Goal: Transaction & Acquisition: Purchase product/service

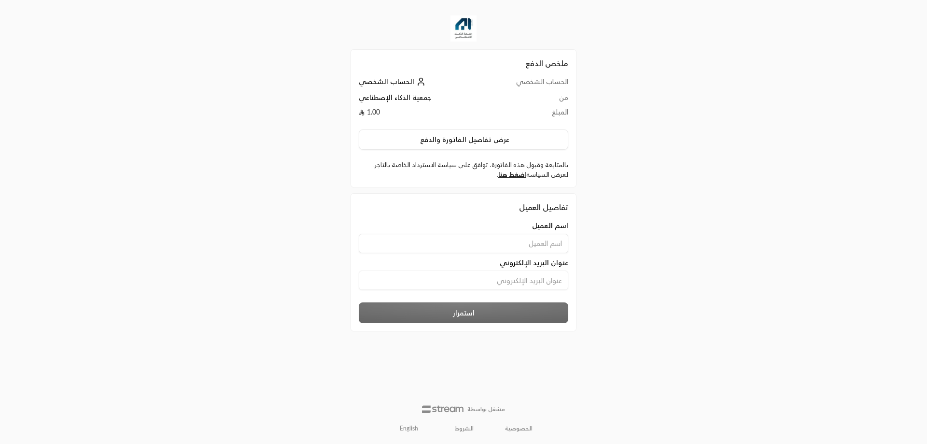
click at [432, 109] on td "1.00" at bounding box center [420, 114] width 122 height 14
click at [449, 138] on button "عرض تفاصيل الفاتورة والدفع" at bounding box center [464, 139] width 210 height 20
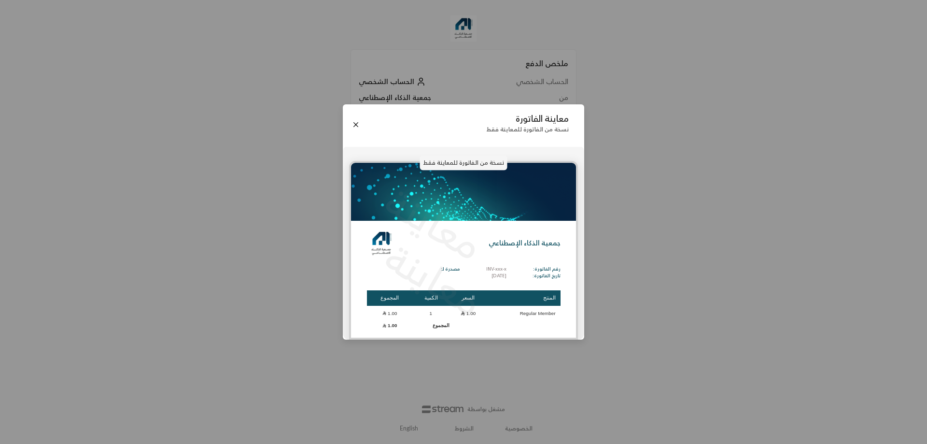
click at [353, 119] on div "معاينة الفاتورة نسخة من الفاتورة للمعاينة فقط" at bounding box center [463, 124] width 241 height 41
click at [358, 128] on button "Close" at bounding box center [356, 124] width 11 height 11
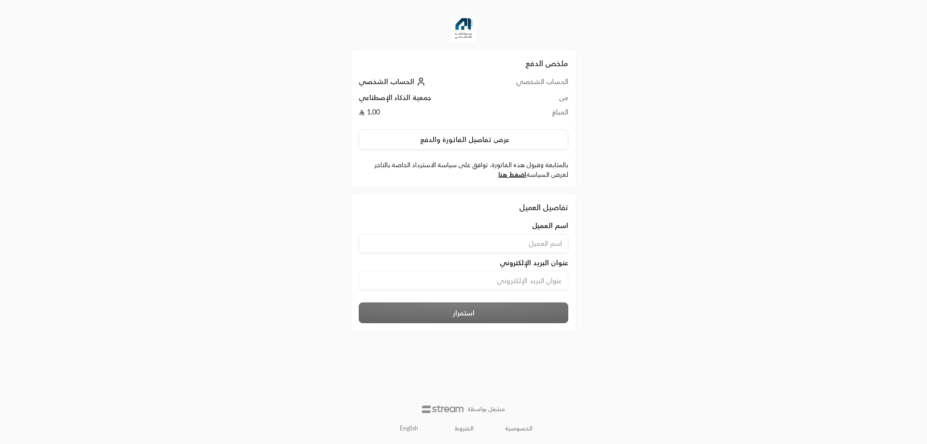
click at [555, 240] on input at bounding box center [464, 243] width 210 height 19
type input "ahmedelmallah"
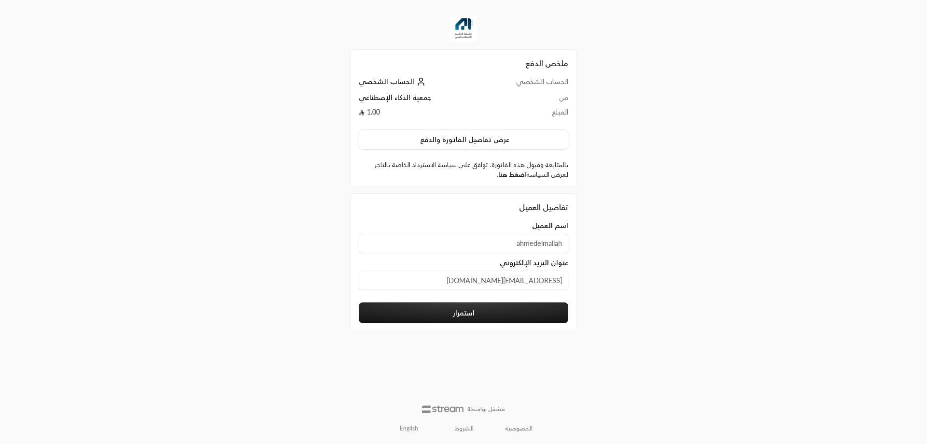
type input "[EMAIL_ADDRESS][DOMAIN_NAME]"
click at [514, 172] on link "اضغط هنا" at bounding box center [512, 174] width 28 height 8
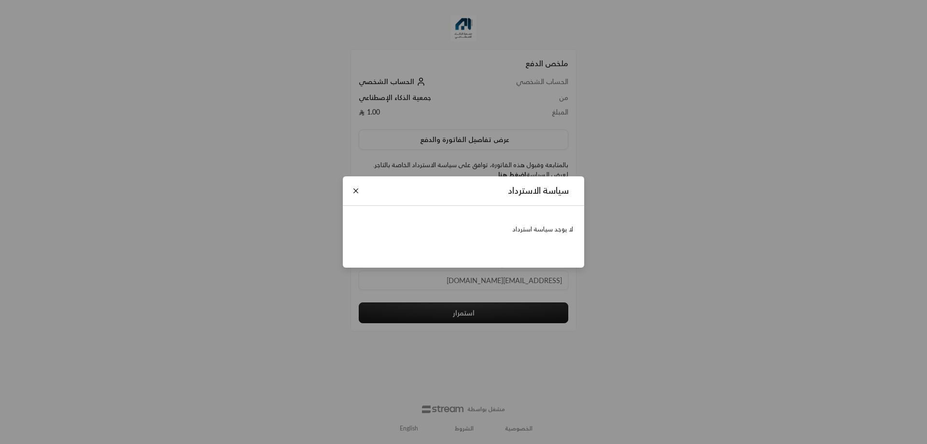
click at [556, 233] on p "لا يوجد سياسة استرداد" at bounding box center [464, 230] width 220 height 10
click at [508, 232] on p "لا يوجد سياسة استرداد" at bounding box center [464, 230] width 220 height 10
click at [524, 232] on p "لا يوجد سياسة استرداد" at bounding box center [464, 230] width 220 height 10
click at [526, 231] on p "لا يوجد سياسة استرداد" at bounding box center [464, 230] width 220 height 10
click at [357, 191] on button "Close" at bounding box center [356, 190] width 11 height 11
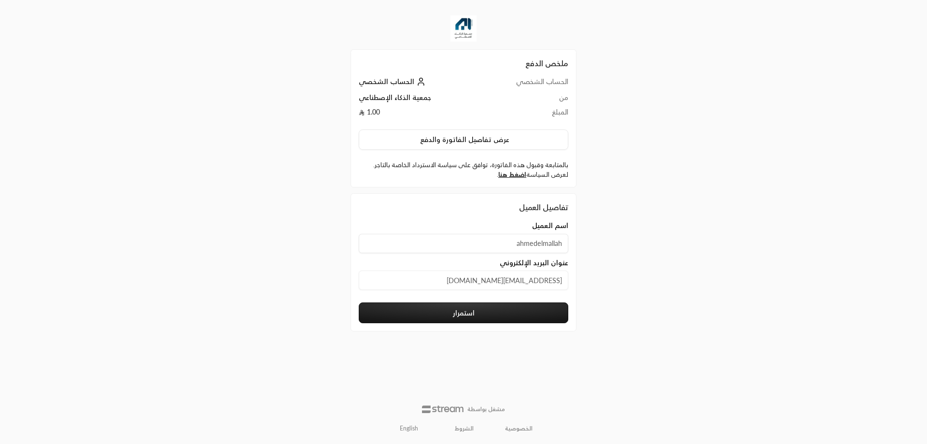
click at [472, 309] on button "استمرار" at bounding box center [464, 312] width 210 height 21
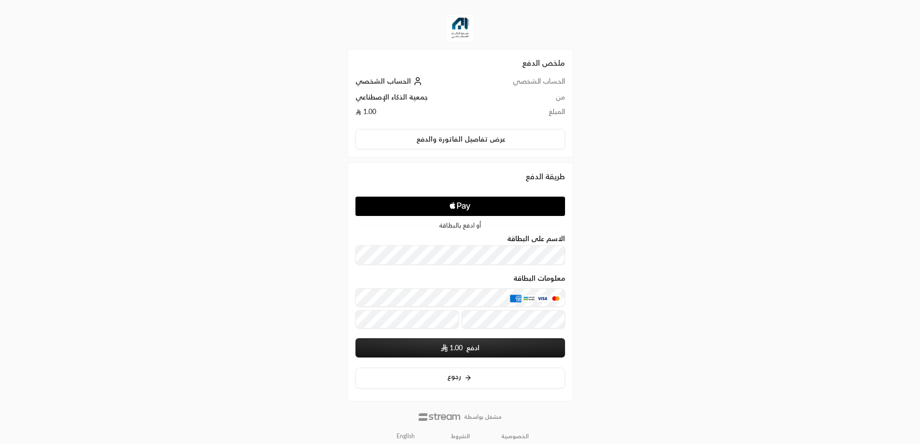
scroll to position [8, 0]
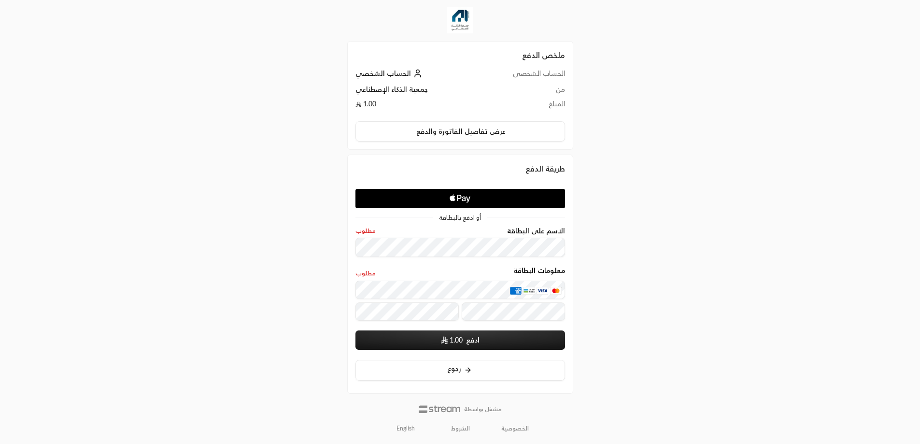
click at [604, 310] on div "ملخص الدفع الحساب الشخصي الحساب الشخصي من جمعية الذكاء الإصطناعي المبلغ 1.00 عر…" at bounding box center [460, 218] width 460 height 452
click at [469, 342] on button "ادفع 1.00" at bounding box center [460, 339] width 210 height 19
